Goal: Task Accomplishment & Management: Manage account settings

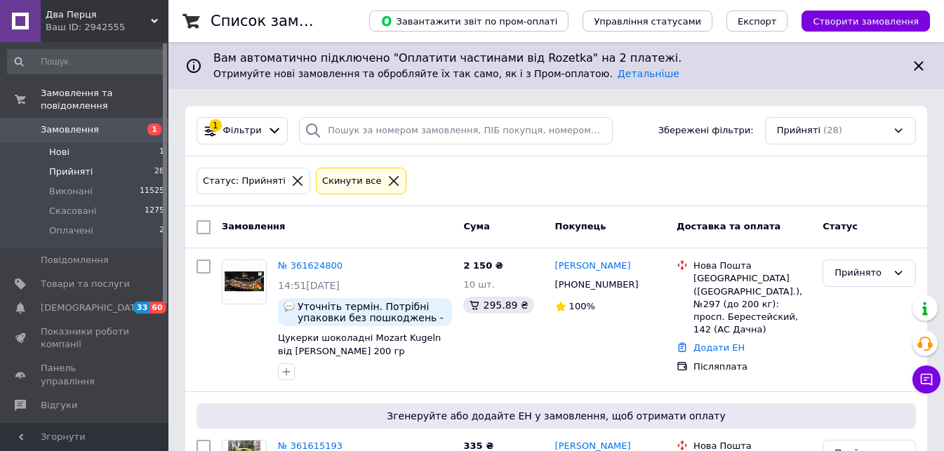
click at [79, 142] on li "Нові 1" at bounding box center [86, 152] width 173 height 20
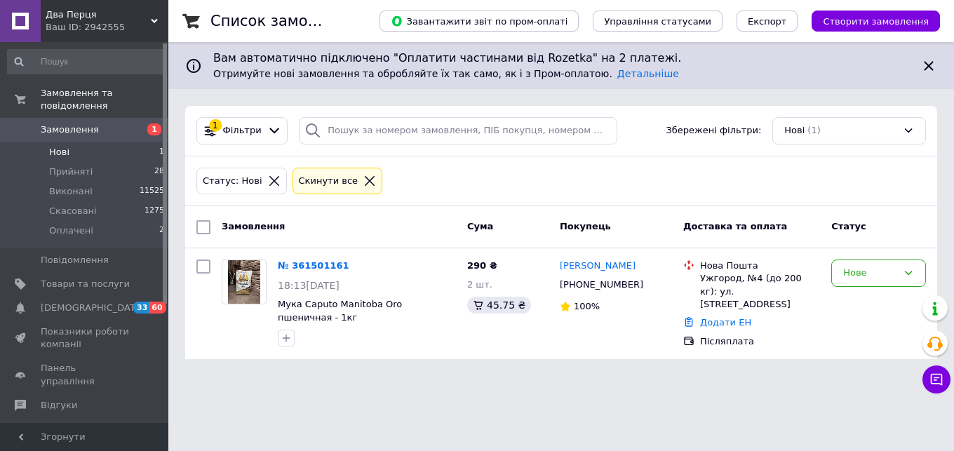
click at [848, 135] on div "Нові (1)" at bounding box center [850, 130] width 154 height 27
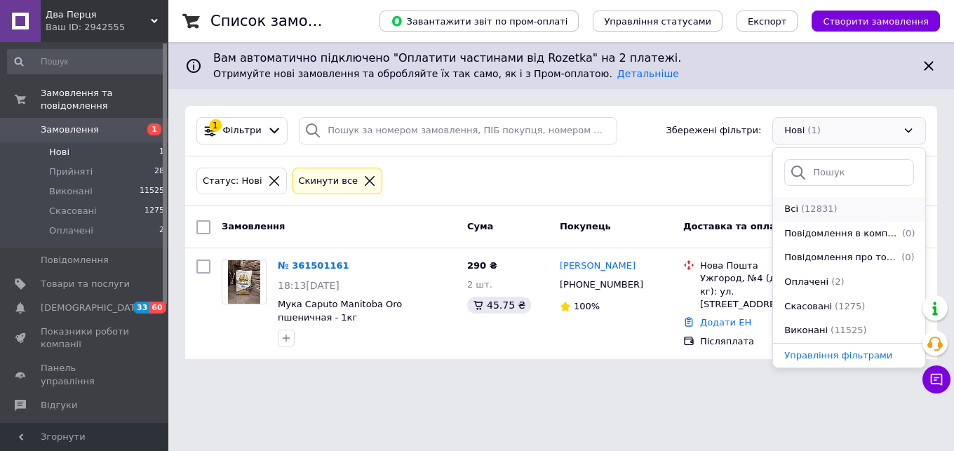
click at [794, 210] on span "Всі" at bounding box center [791, 209] width 14 height 13
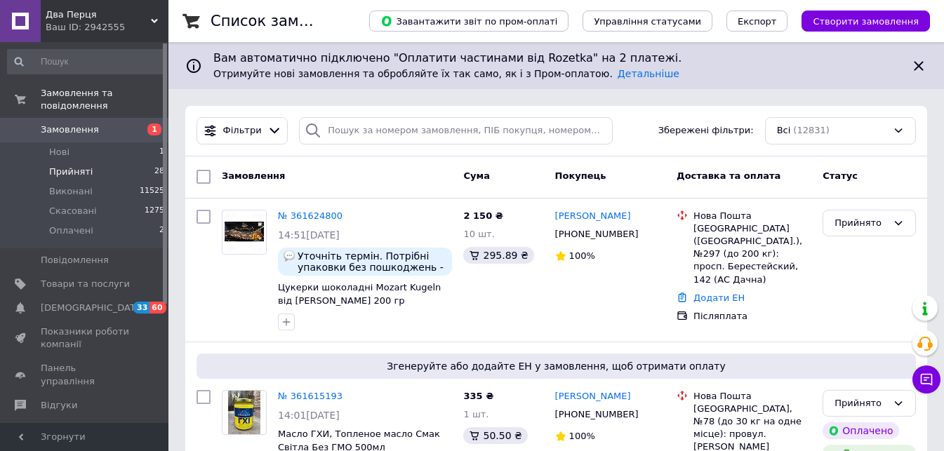
click at [62, 166] on span "Прийняті" at bounding box center [71, 172] width 44 height 13
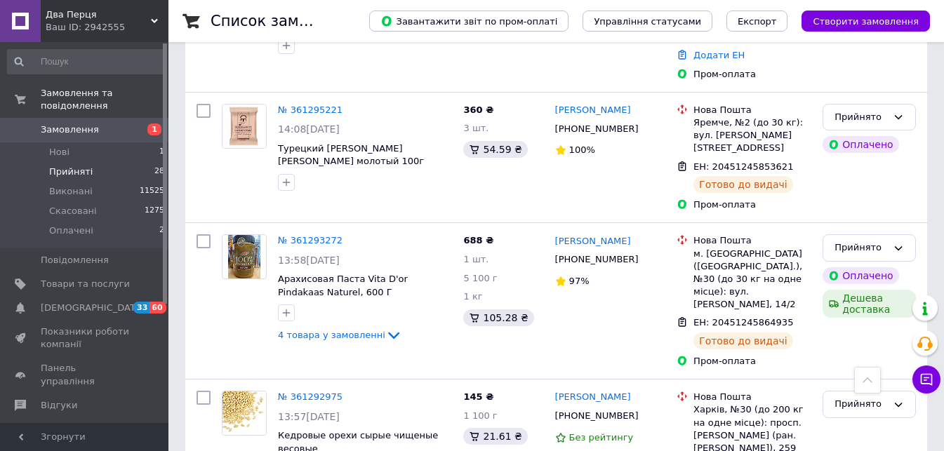
scroll to position [3719, 0]
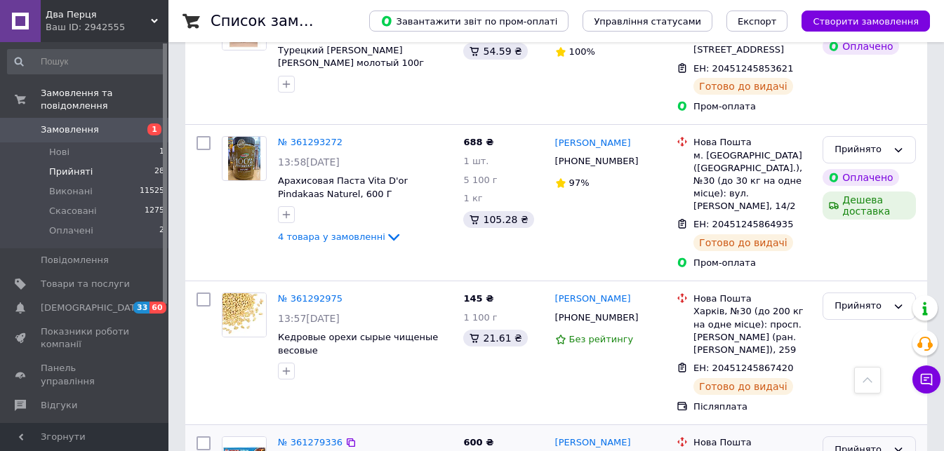
click at [868, 443] on div "Прийнято" at bounding box center [860, 450] width 53 height 15
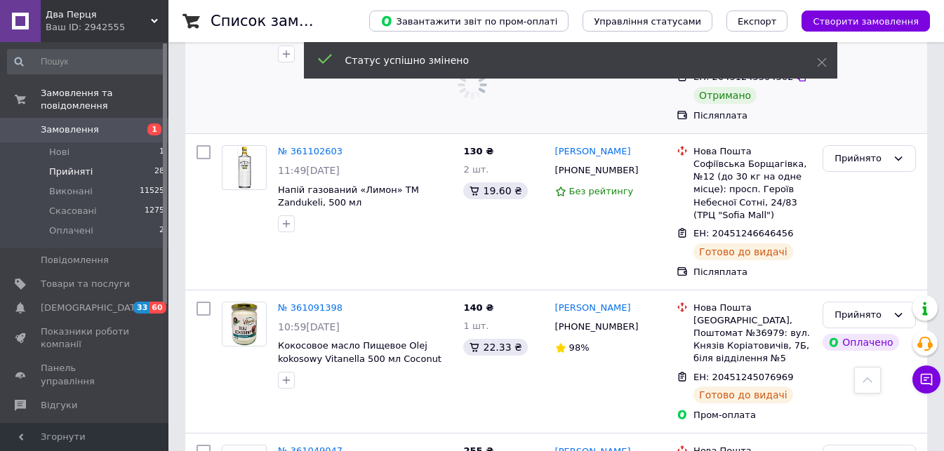
scroll to position [4210, 0]
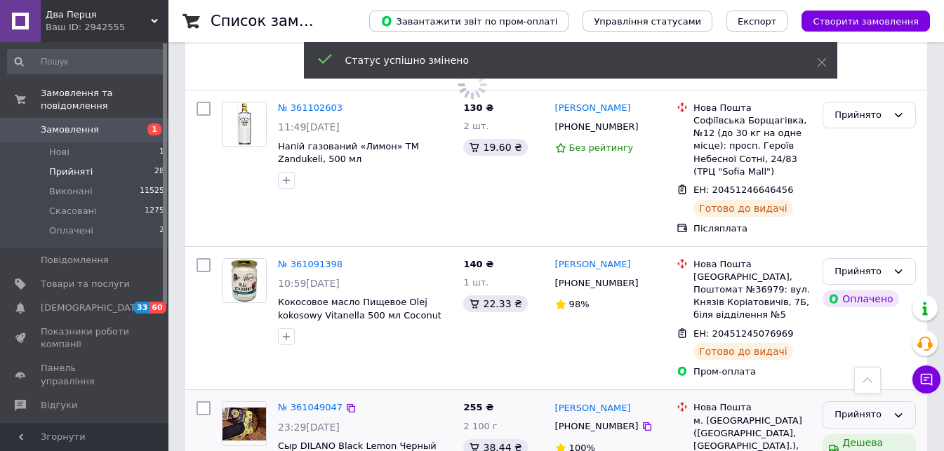
click at [858, 408] on div "Прийнято" at bounding box center [860, 415] width 53 height 15
click at [851, 432] on li "Виконано" at bounding box center [869, 445] width 92 height 26
click at [851, 434] on div "Дешева доставка" at bounding box center [868, 448] width 93 height 28
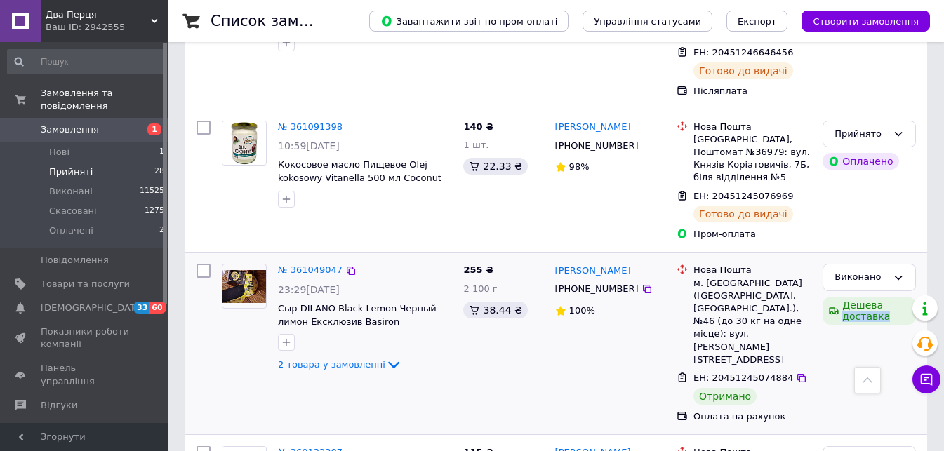
scroll to position [4372, 0]
